Goal: Navigation & Orientation: Find specific page/section

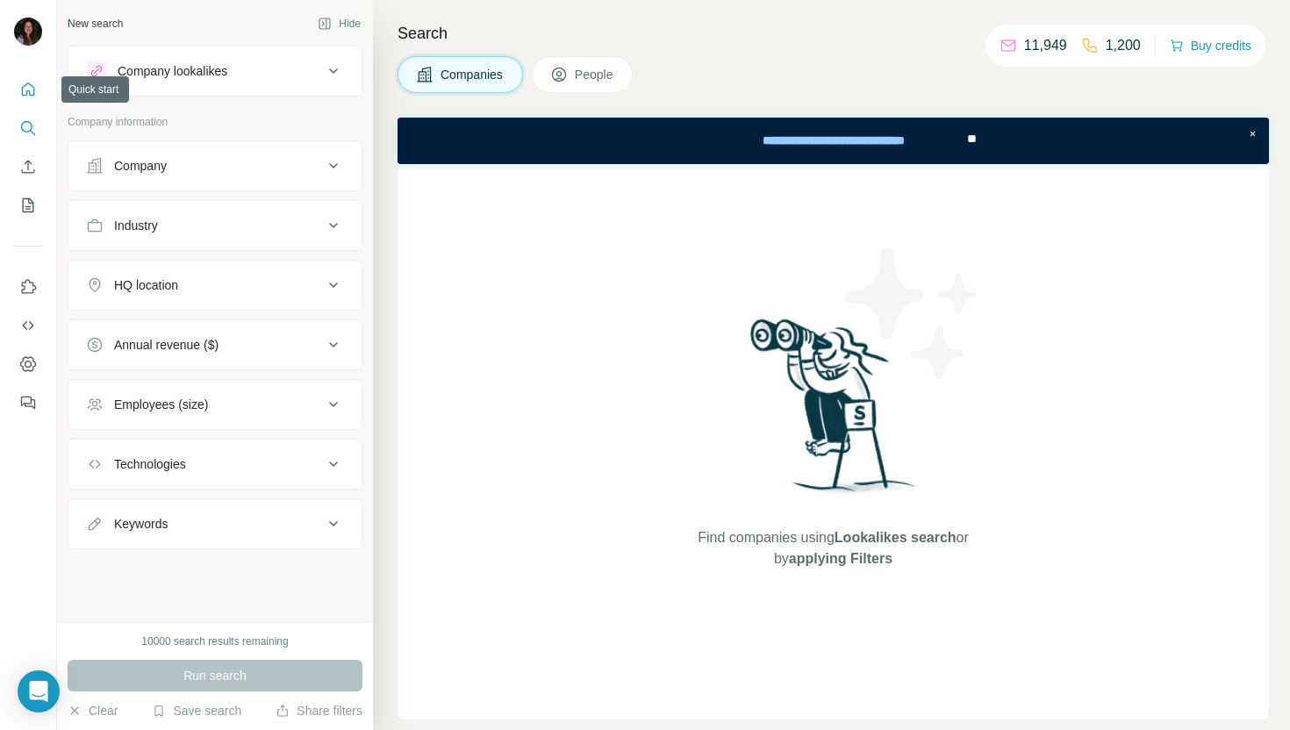
click at [39, 85] on button "Quick start" at bounding box center [28, 90] width 28 height 32
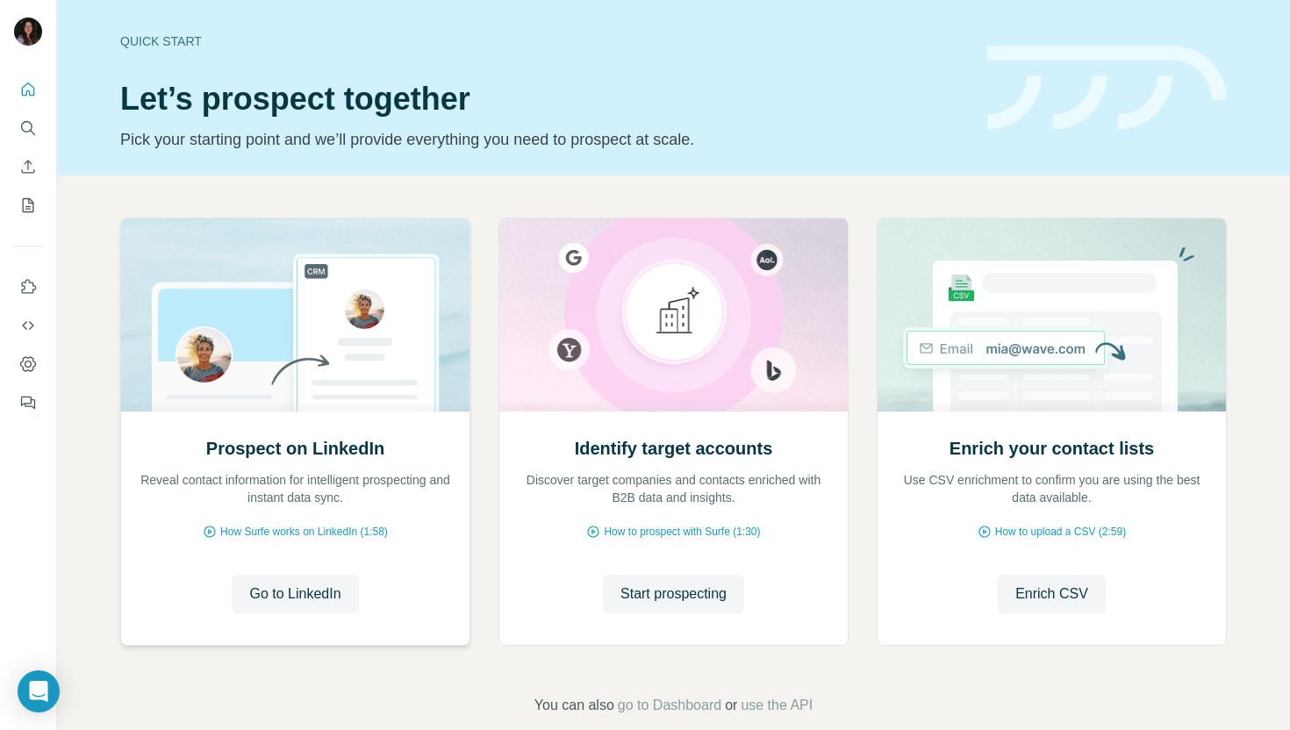
scroll to position [28, 0]
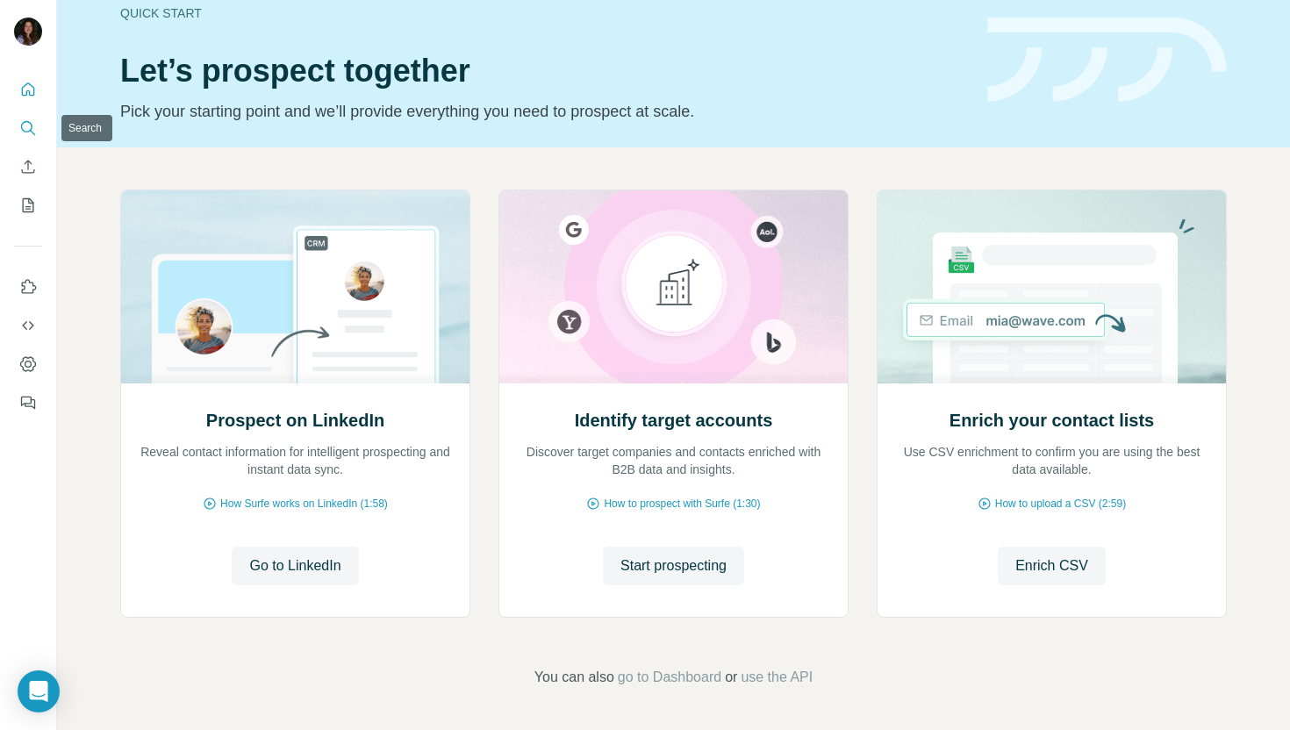
click at [23, 154] on button "Enrich CSV" at bounding box center [28, 167] width 28 height 32
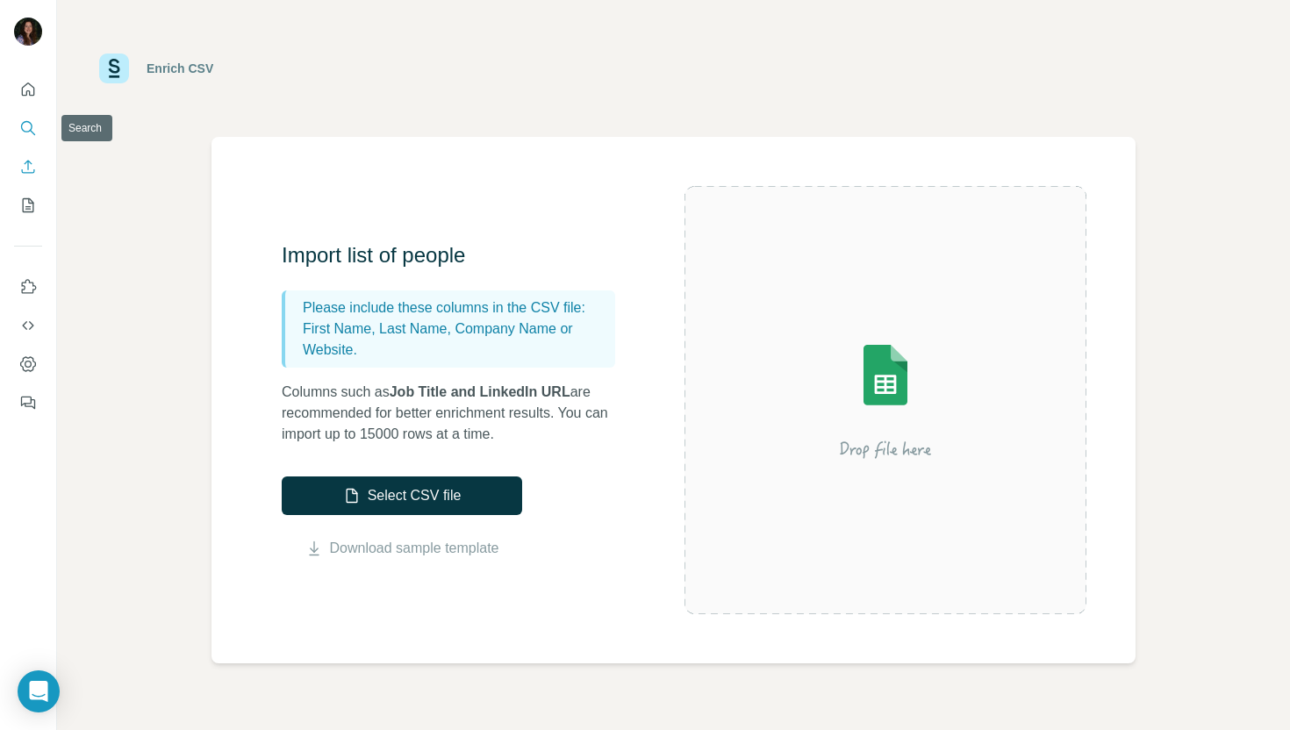
click at [28, 126] on icon "Search" at bounding box center [28, 128] width 18 height 18
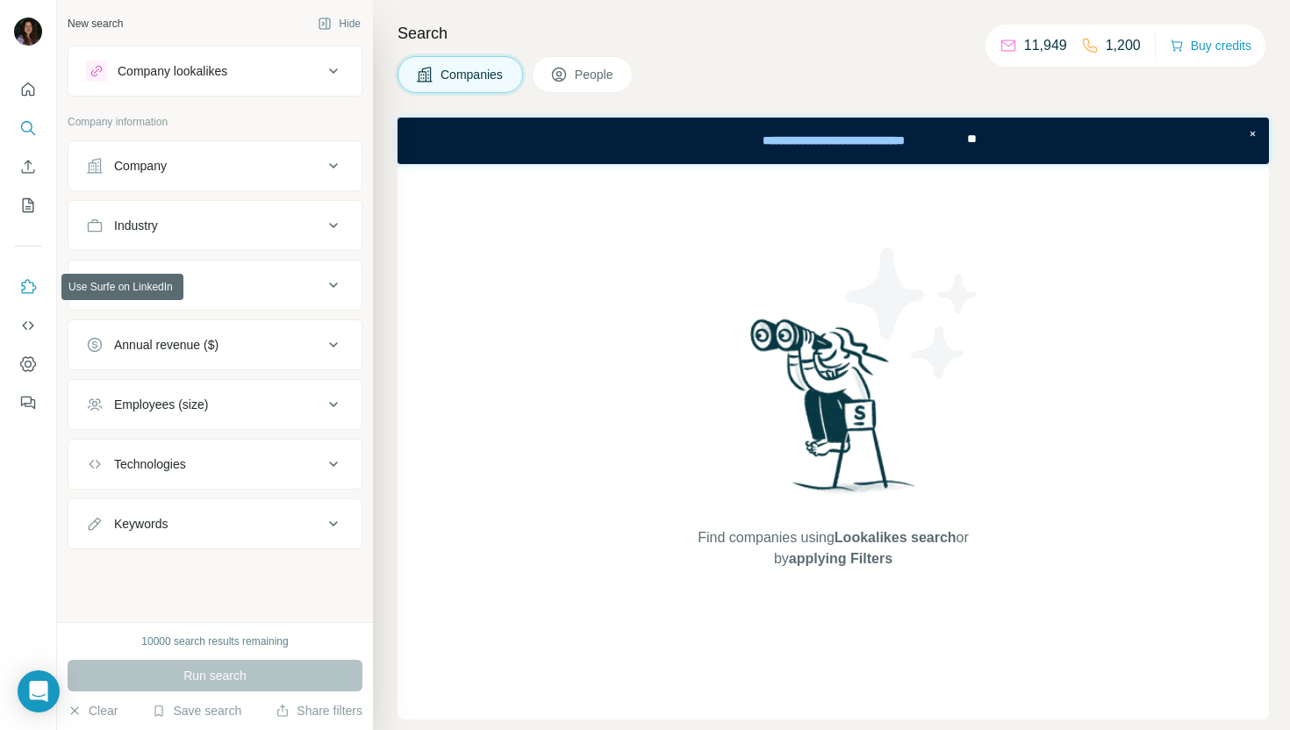
click at [26, 298] on button "Use Surfe on LinkedIn" at bounding box center [28, 287] width 28 height 32
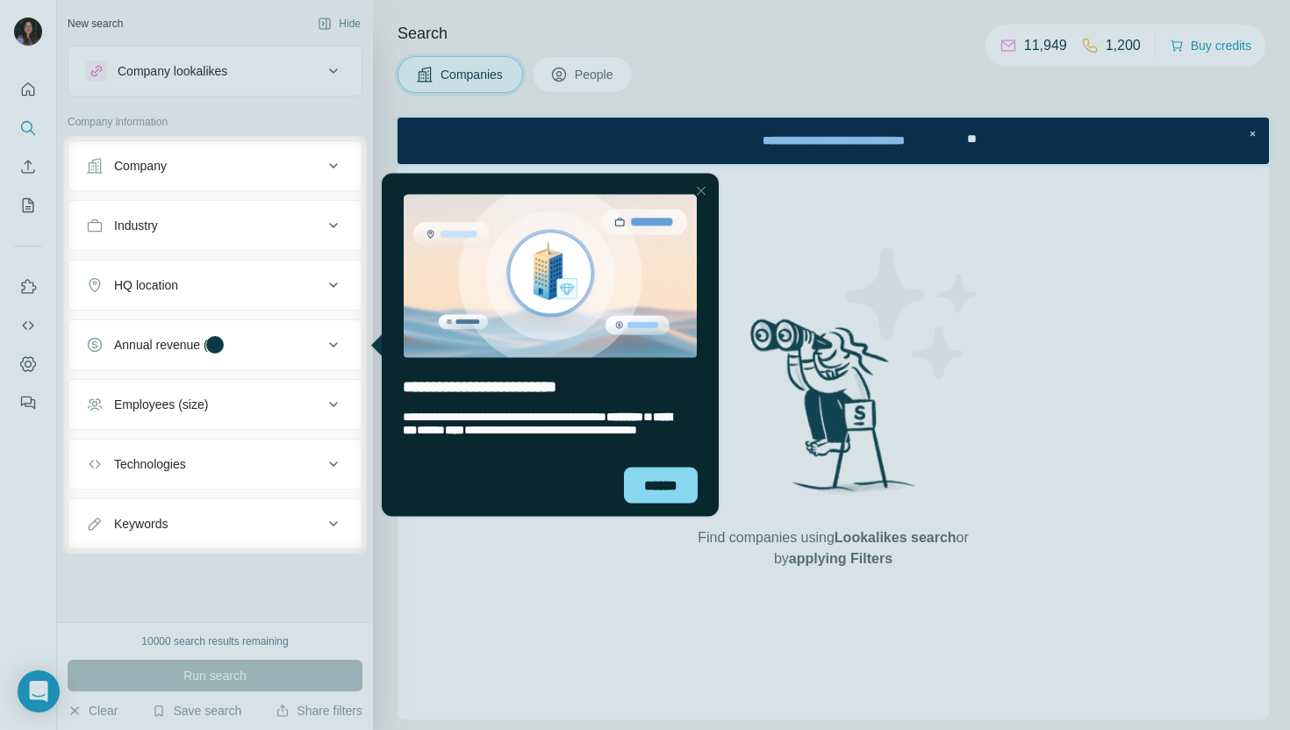
click at [25, 403] on div at bounding box center [31, 345] width 63 height 418
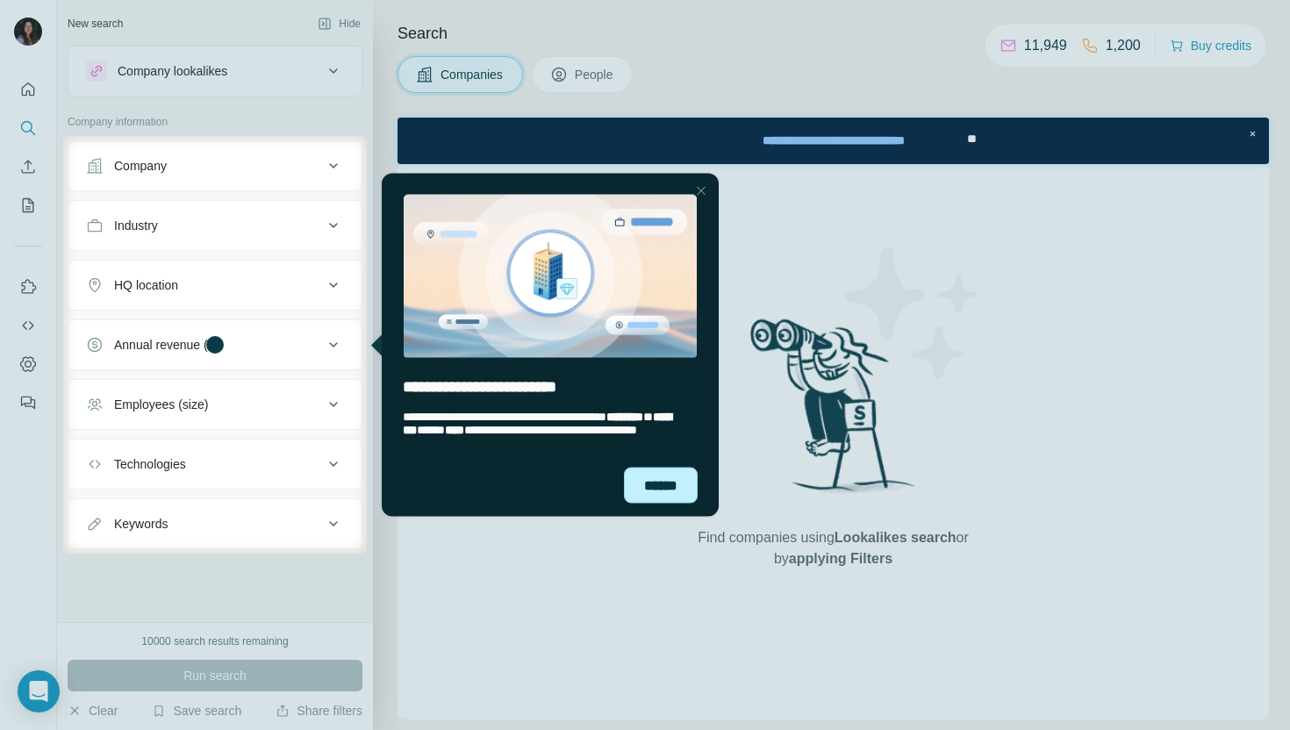
click at [685, 491] on div "******" at bounding box center [661, 485] width 74 height 36
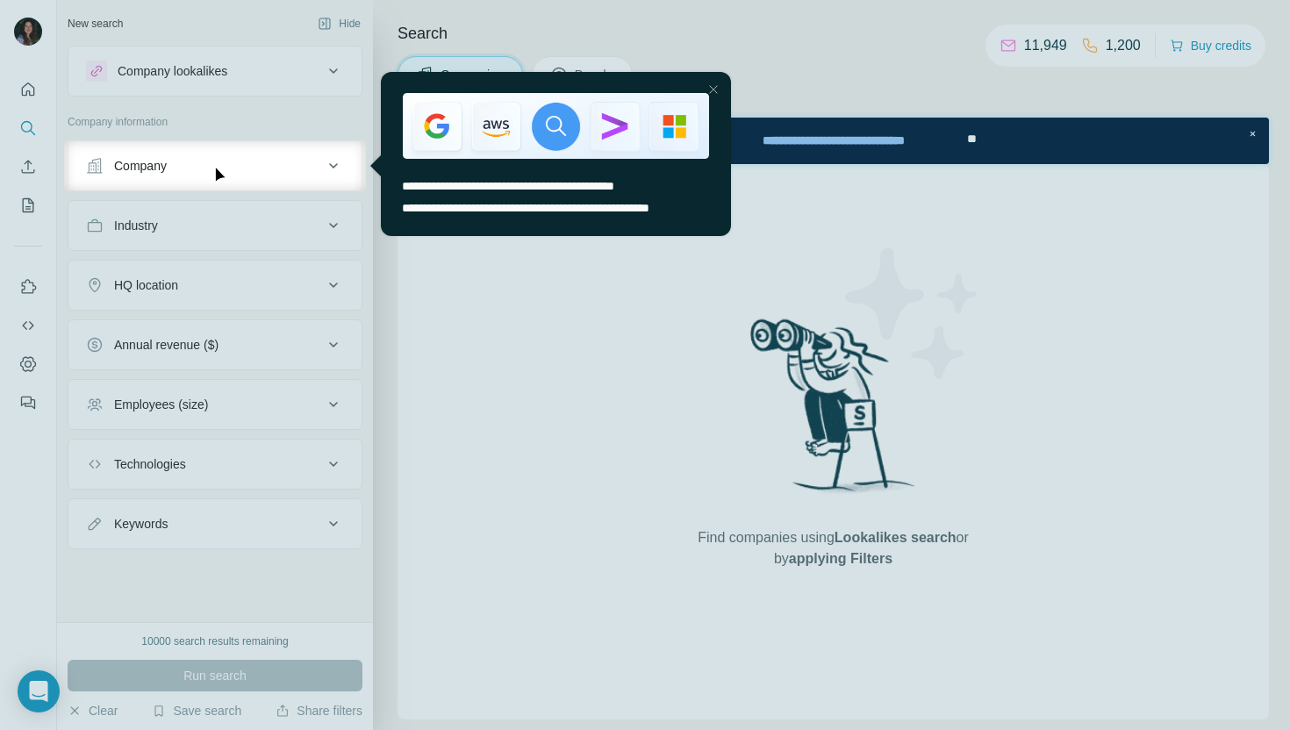
click at [32, 402] on div at bounding box center [645, 460] width 1290 height 539
click at [719, 86] on div "Close Step" at bounding box center [713, 89] width 21 height 21
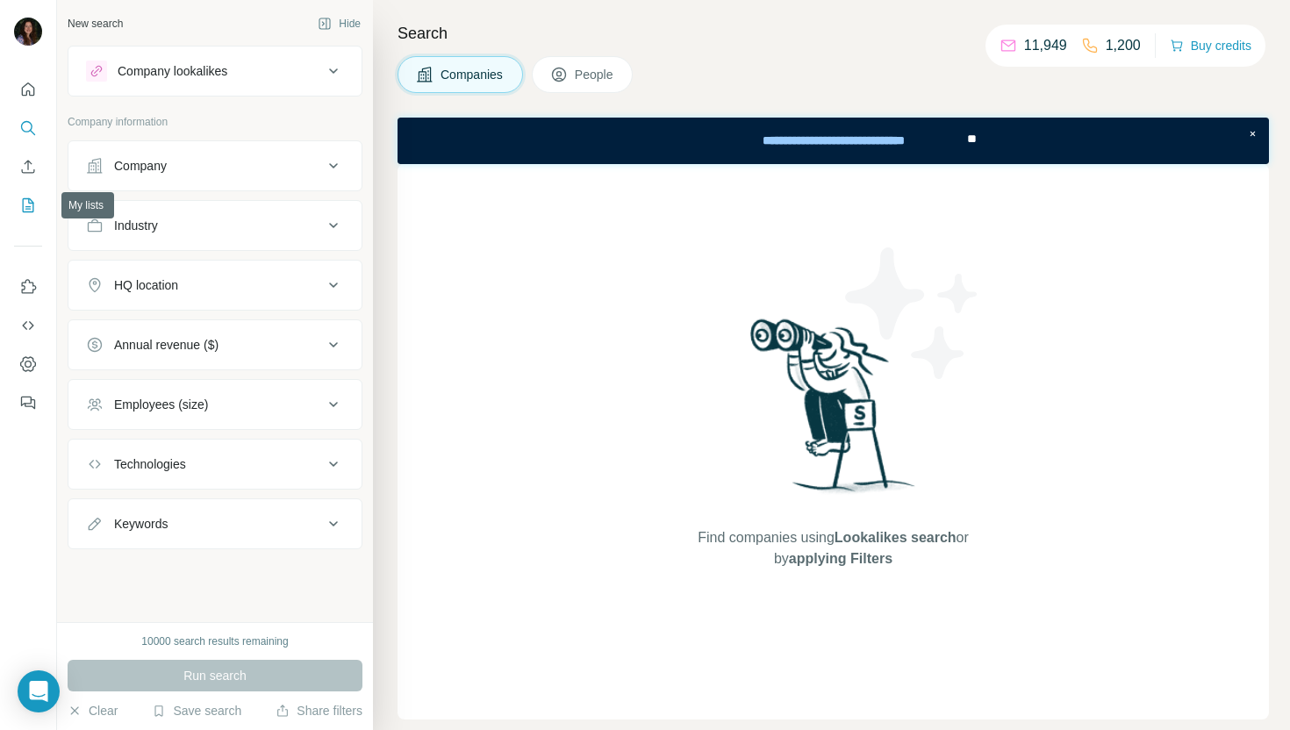
click at [28, 195] on button "My lists" at bounding box center [28, 206] width 28 height 32
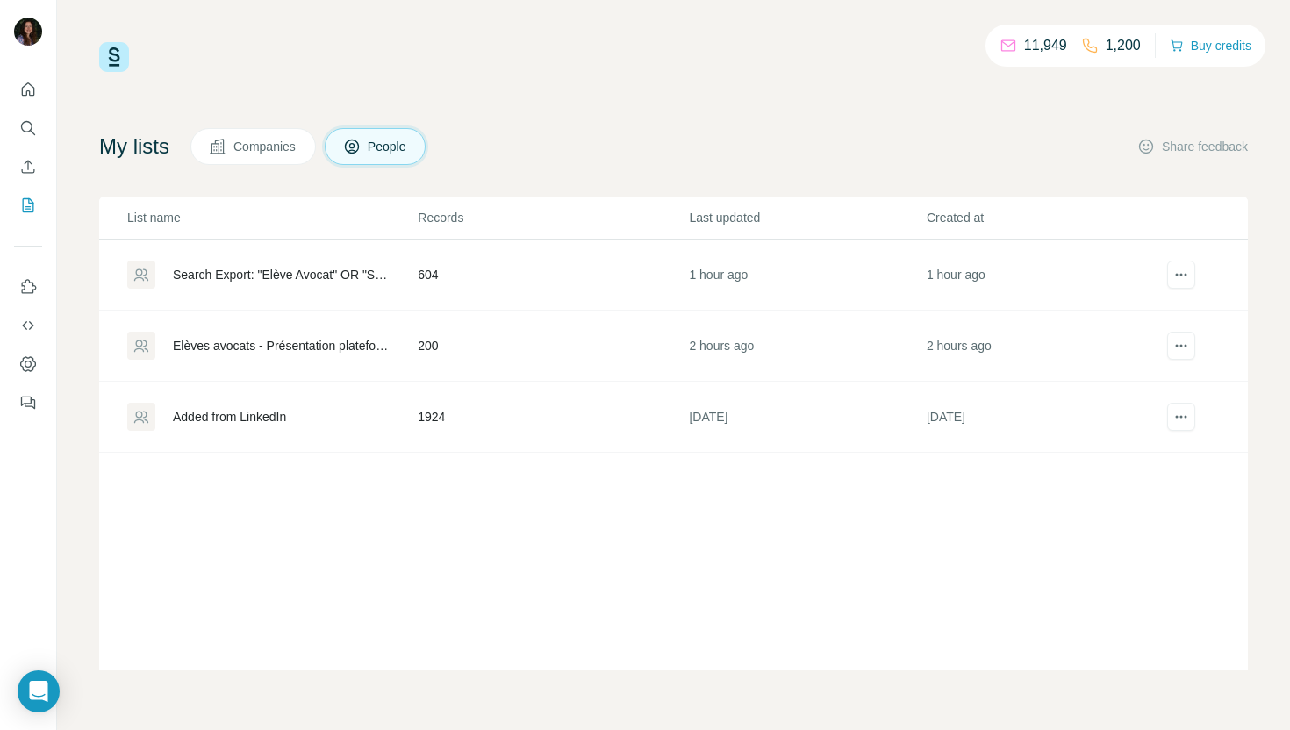
click at [973, 111] on div "11,949 1,200 Buy credits My lists Companies People Share feedback List name Rec…" at bounding box center [673, 356] width 1149 height 628
click at [32, 368] on icon "Dashboard" at bounding box center [28, 363] width 16 height 15
